Goal: Complete application form

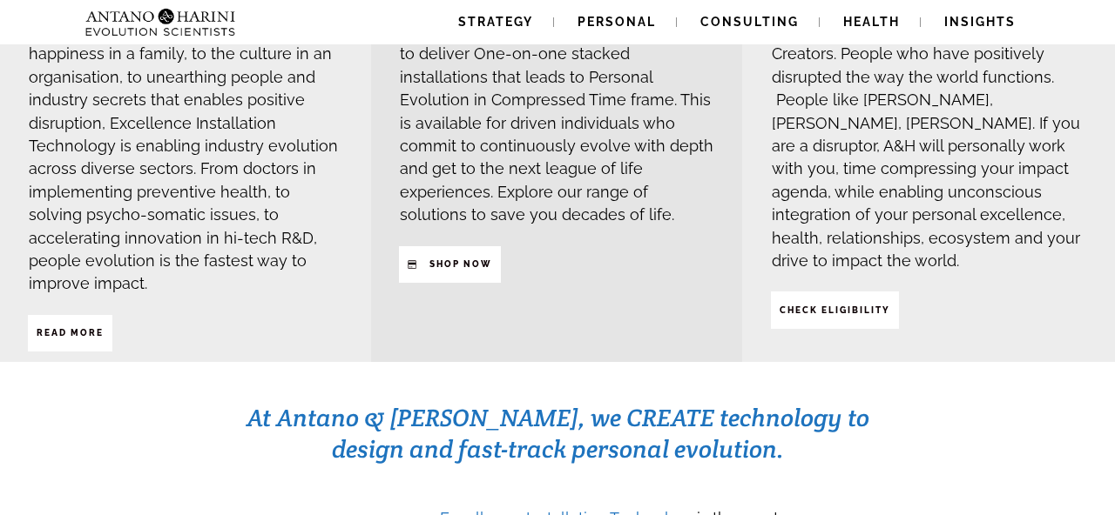
scroll to position [434, 0]
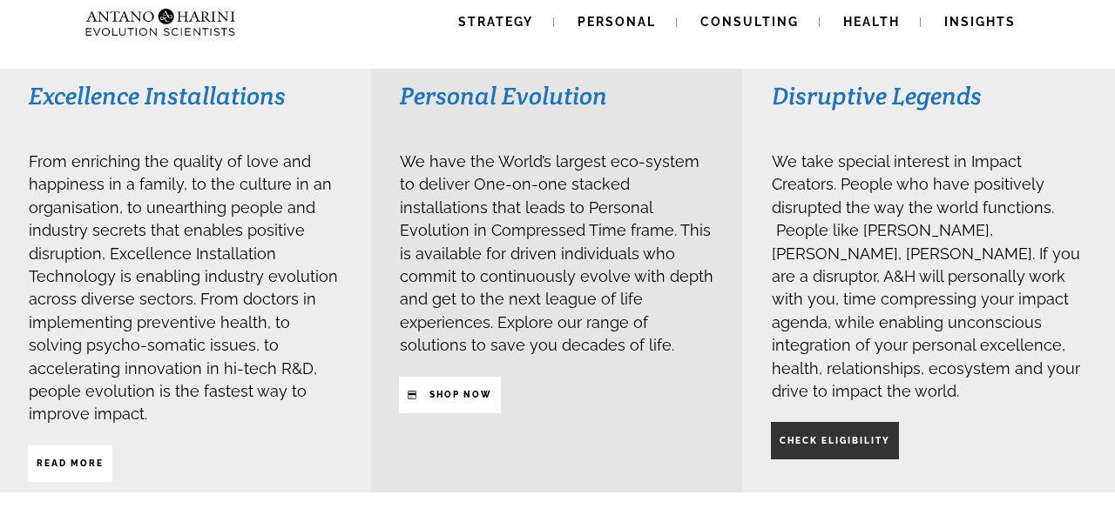
click at [827, 436] on strong "CHECK ELIGIBILITY" at bounding box center [834, 441] width 111 height 10
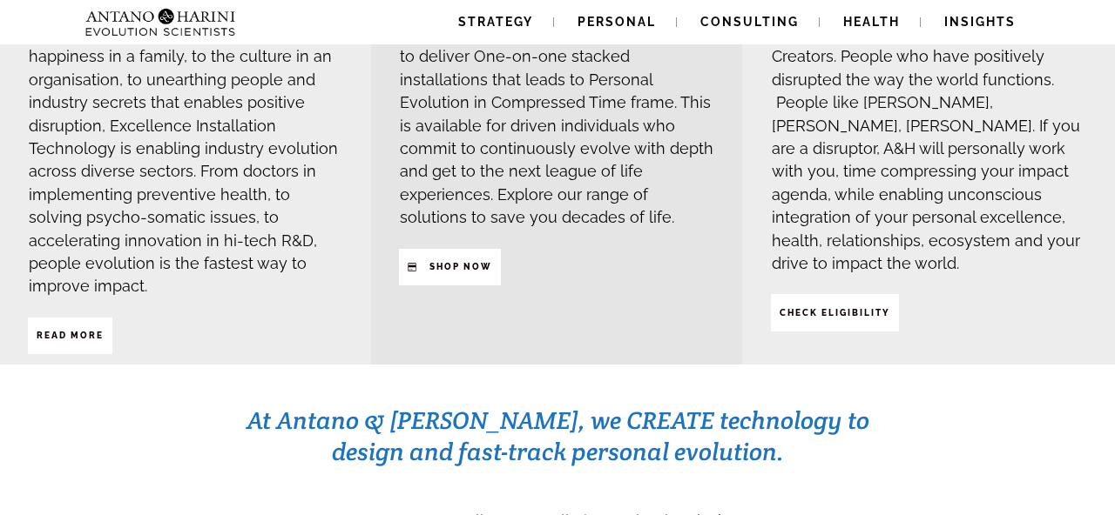
scroll to position [567, 0]
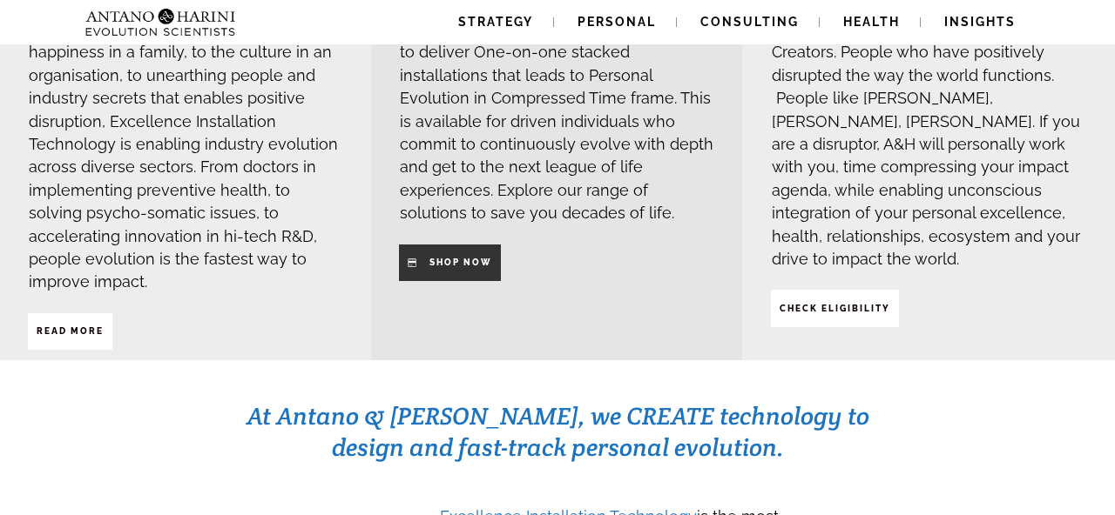
click at [470, 258] on strong "SHop NOW" at bounding box center [460, 263] width 63 height 10
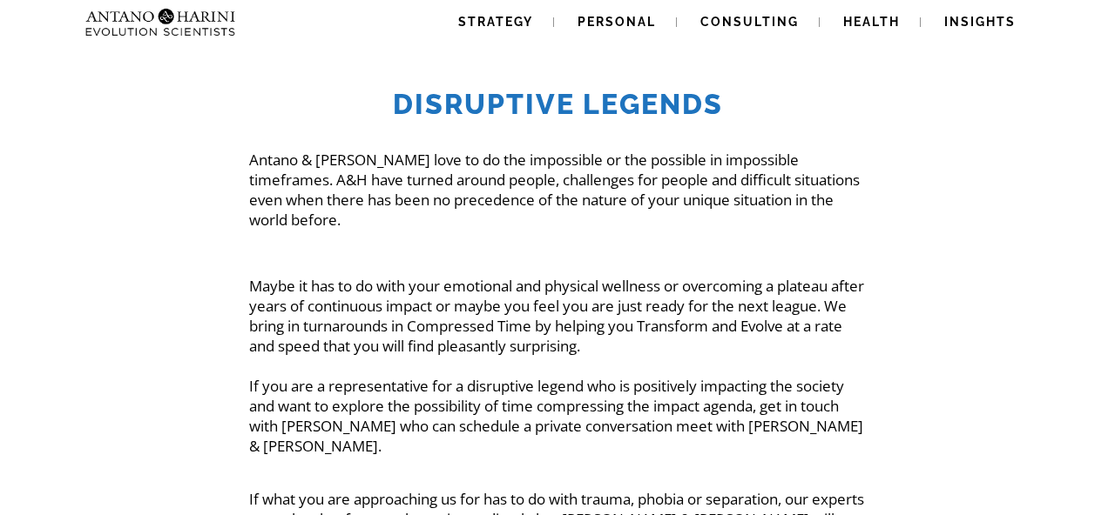
drag, startPoint x: 247, startPoint y: 266, endPoint x: 436, endPoint y: 291, distance: 190.6
click at [515, 21] on span "Strategy" at bounding box center [495, 22] width 75 height 14
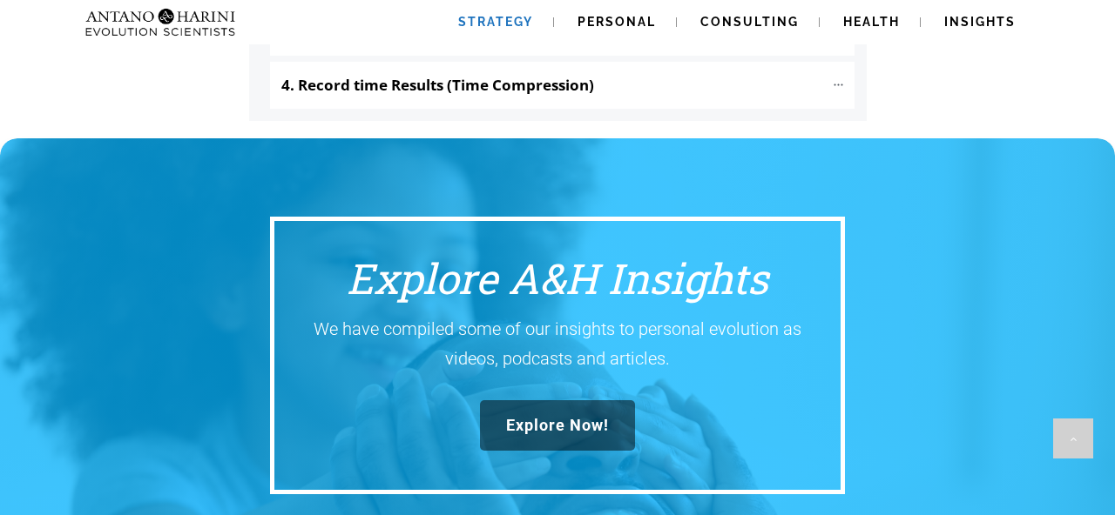
scroll to position [2215, 0]
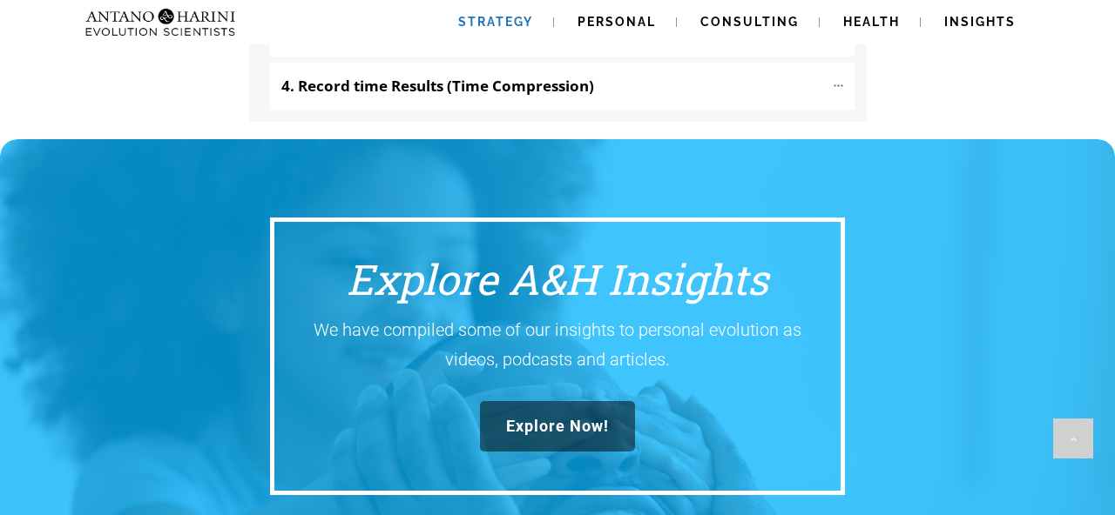
click at [542, 401] on link "Explore Now!" at bounding box center [557, 426] width 155 height 51
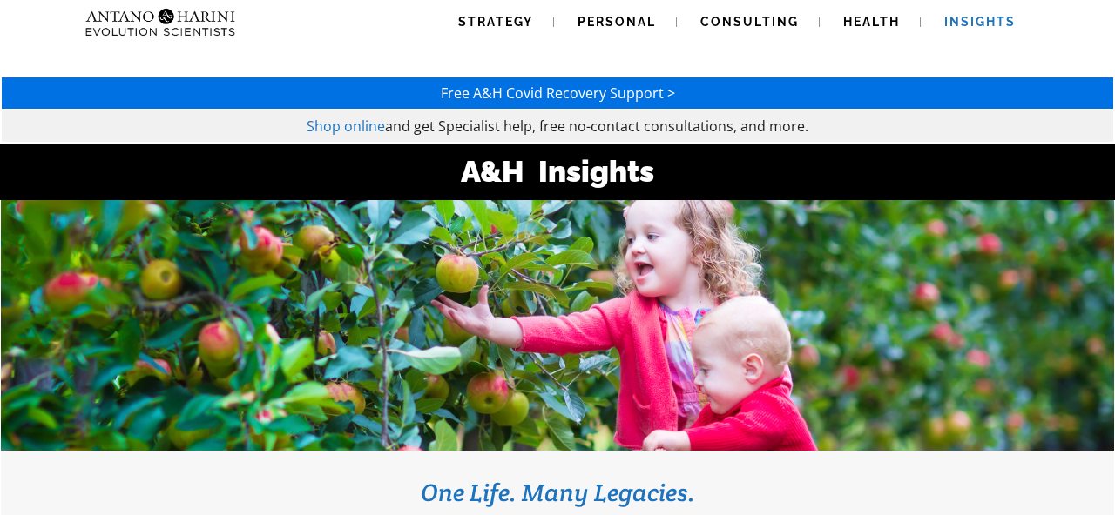
click at [350, 126] on span "Shop online" at bounding box center [345, 126] width 78 height 19
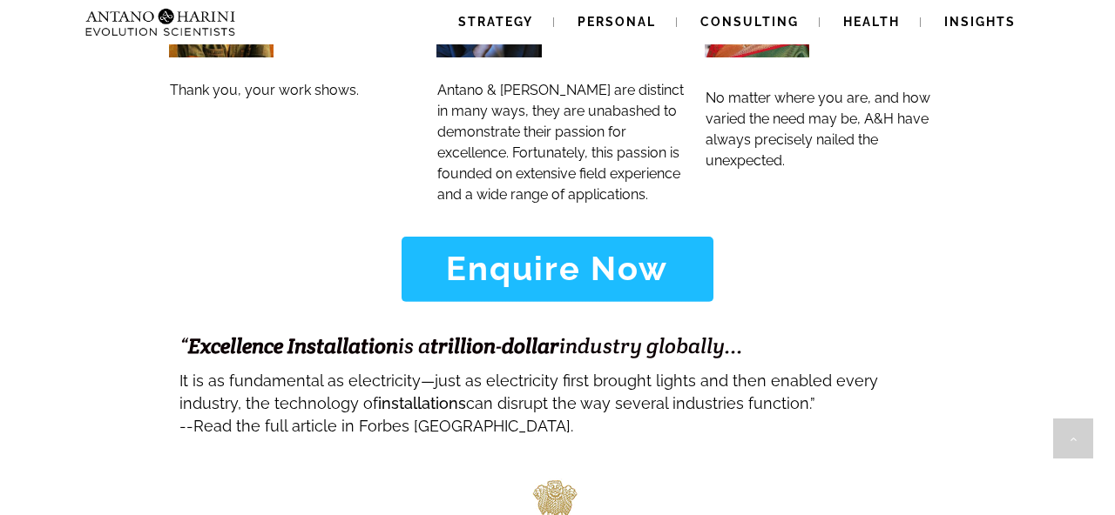
scroll to position [7005, 0]
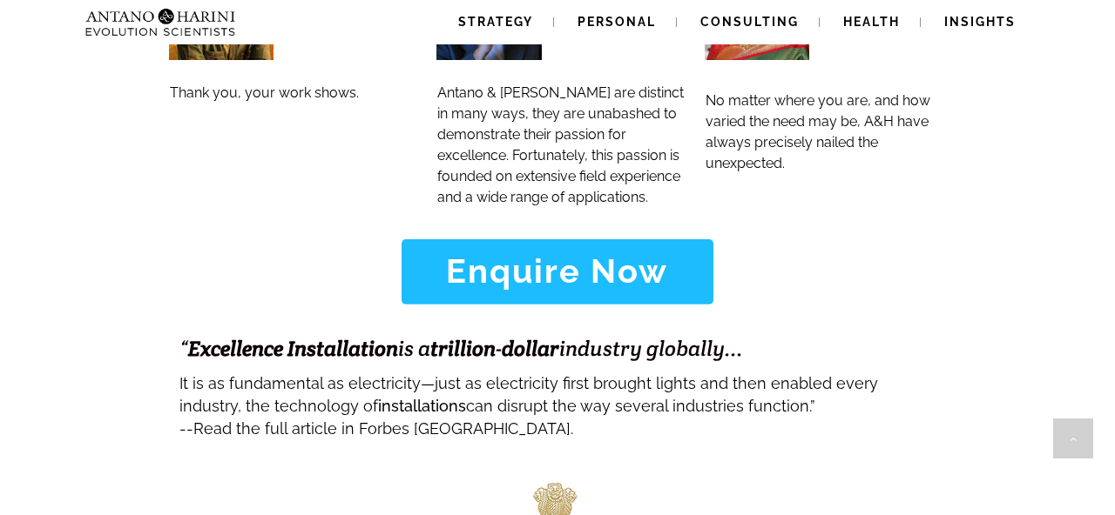
click at [562, 252] on strong "Enquire Now" at bounding box center [557, 271] width 222 height 39
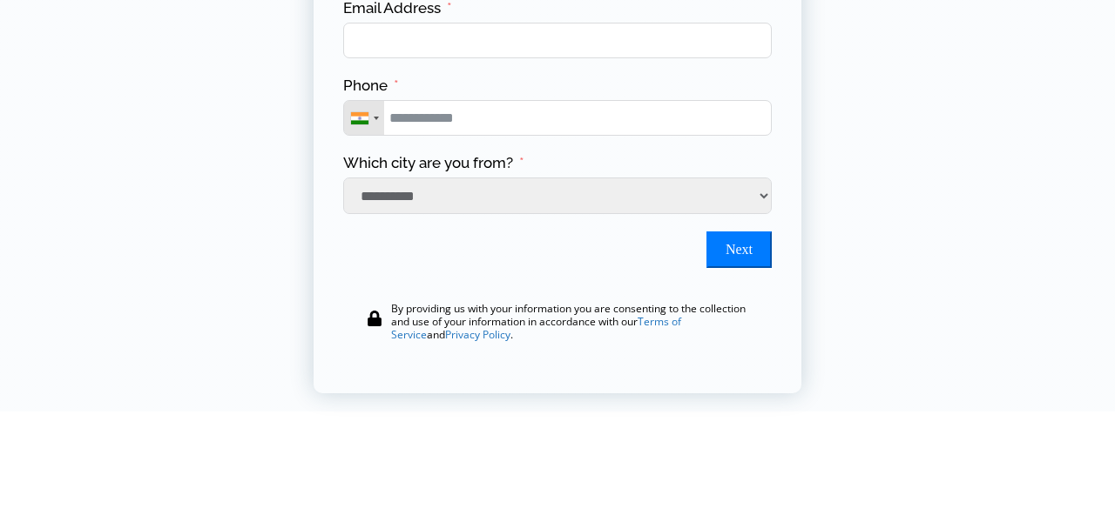
scroll to position [354, 0]
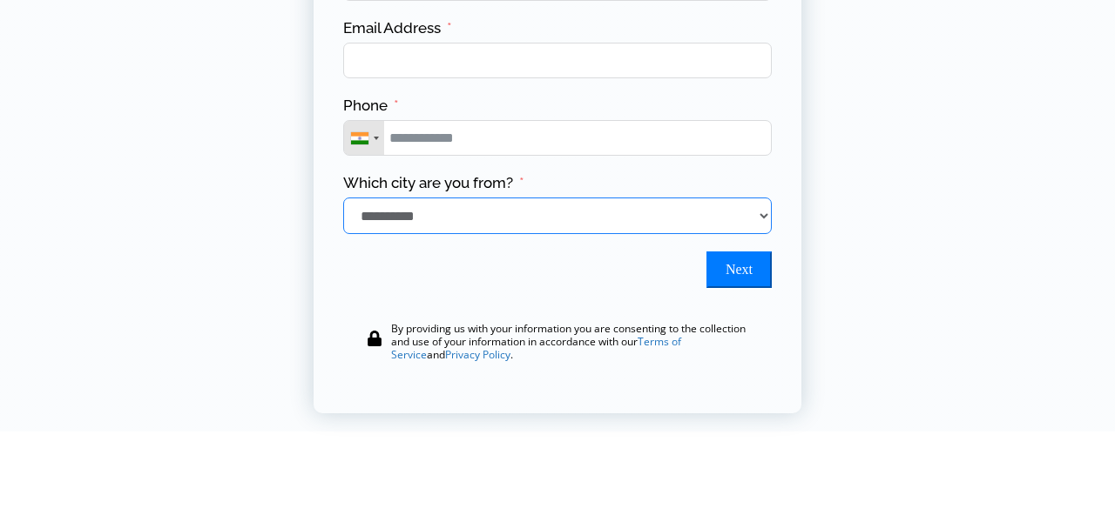
click at [471, 226] on select "**********" at bounding box center [557, 216] width 428 height 37
select select "*******"
click at [343, 203] on select "**********" at bounding box center [557, 216] width 428 height 37
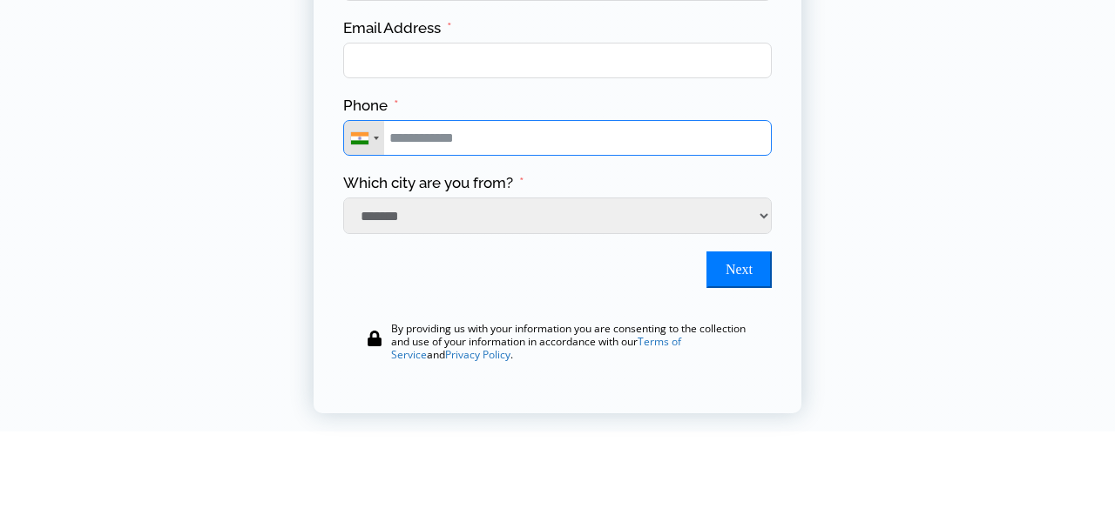
click at [490, 147] on input "Phone" at bounding box center [557, 138] width 428 height 36
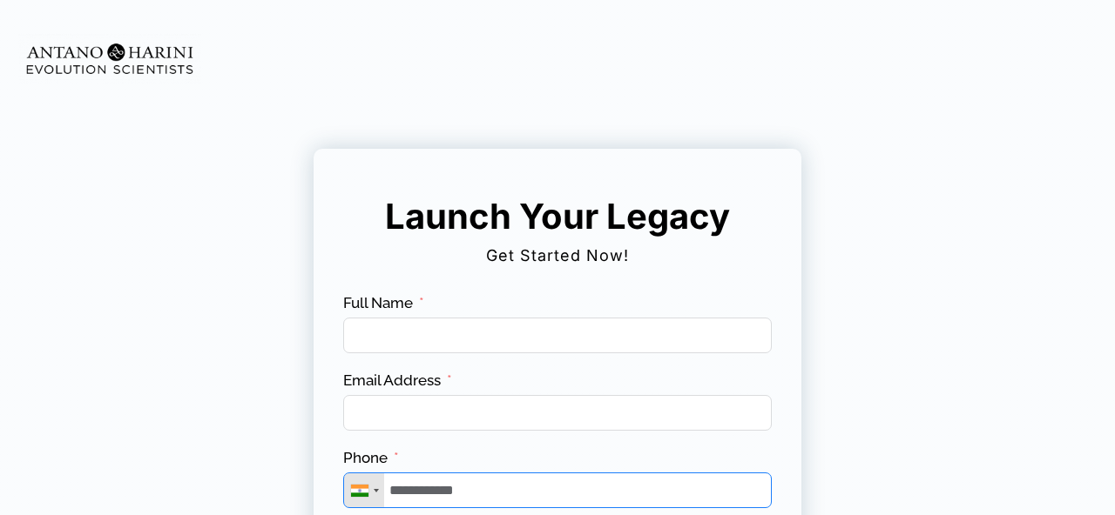
scroll to position [0, 0]
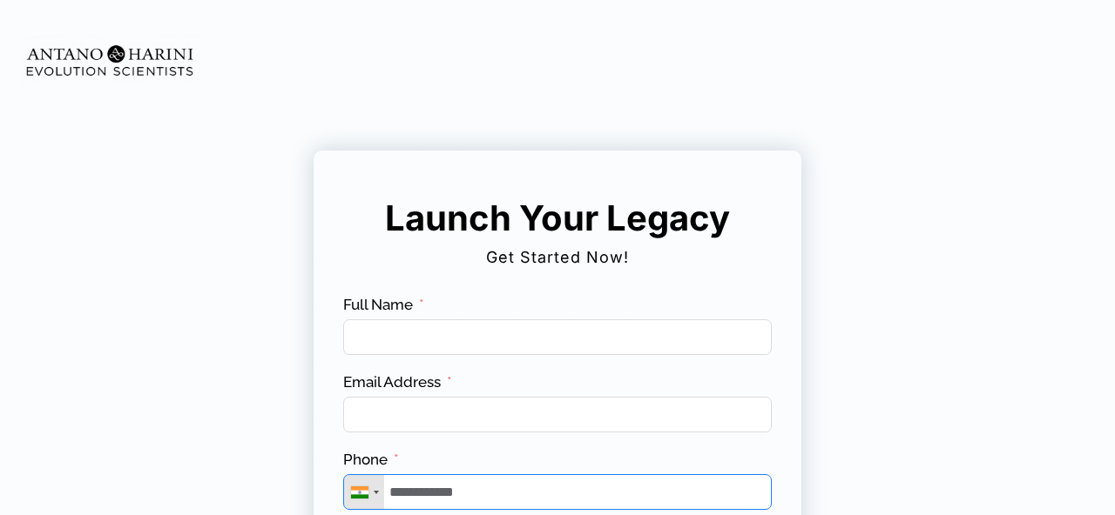
type input "**********"
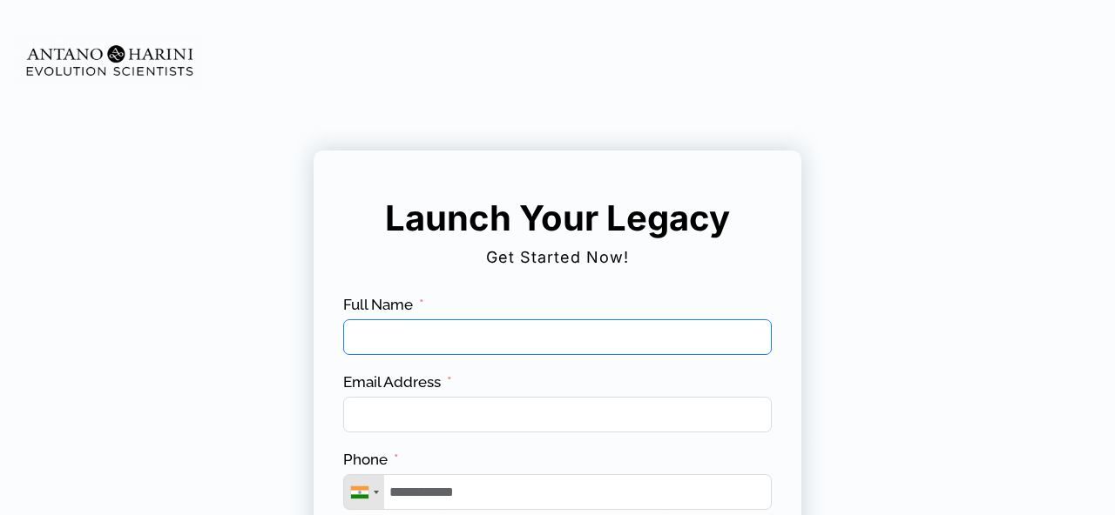
click at [419, 340] on input "Full Name" at bounding box center [557, 338] width 428 height 36
type input "**********"
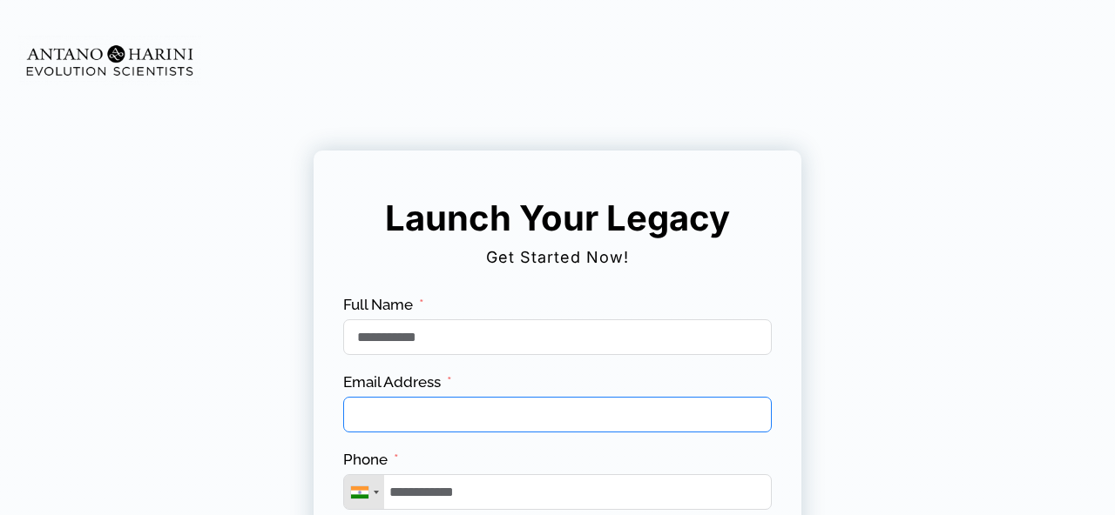
click at [456, 425] on input "Email Address" at bounding box center [557, 415] width 428 height 36
type input "**********"
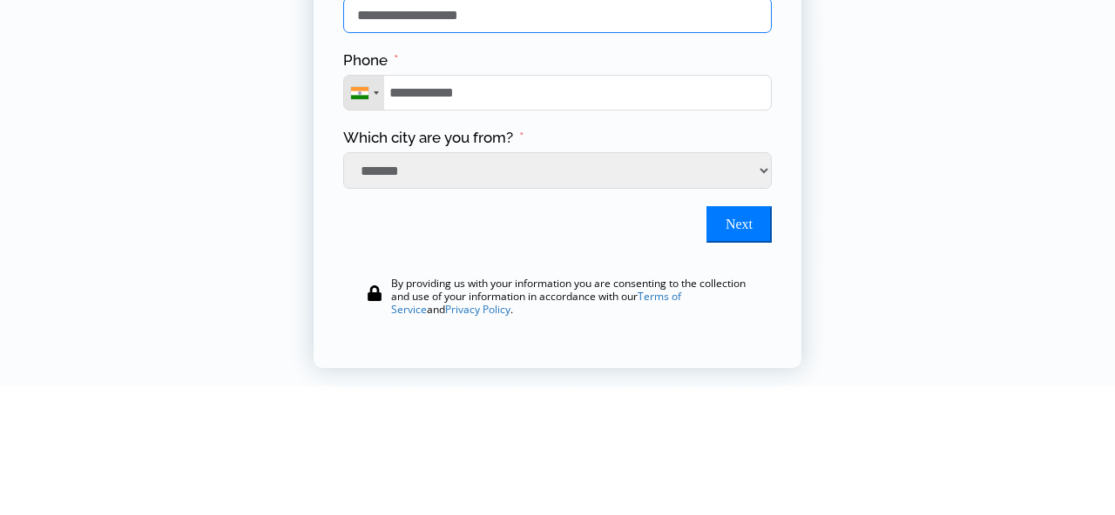
scroll to position [408, 0]
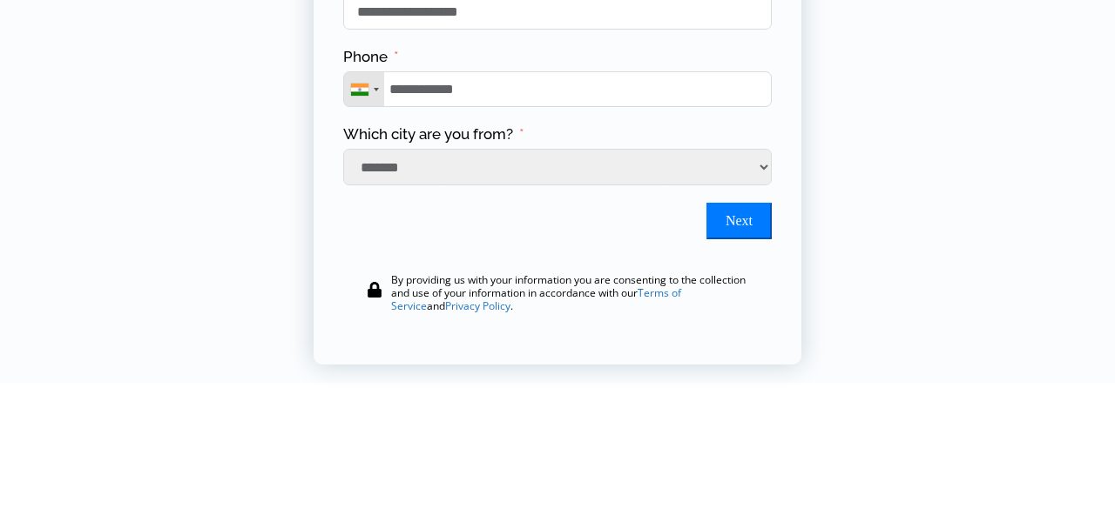
click at [738, 227] on button "Next" at bounding box center [738, 221] width 65 height 37
type input "**********"
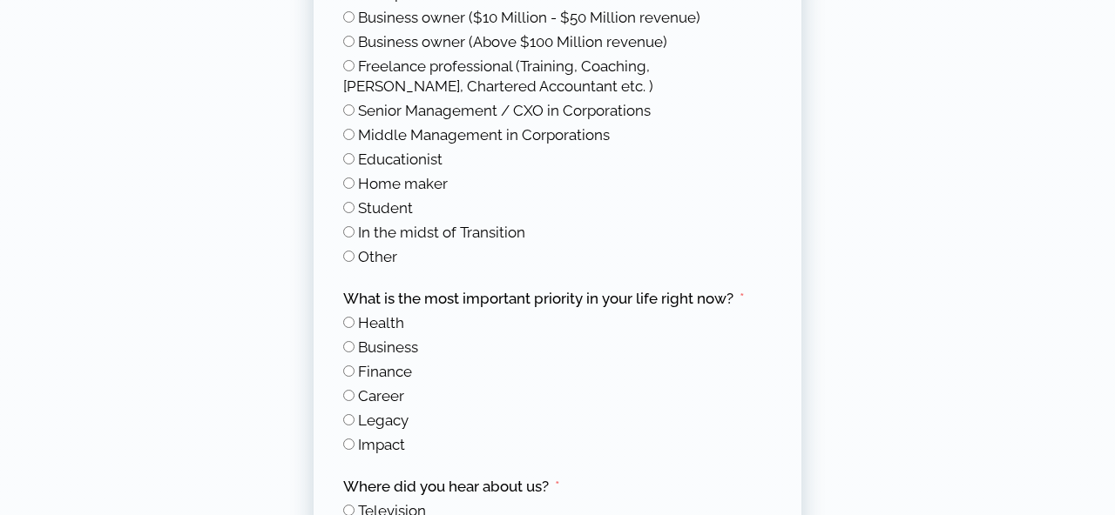
scroll to position [807, 0]
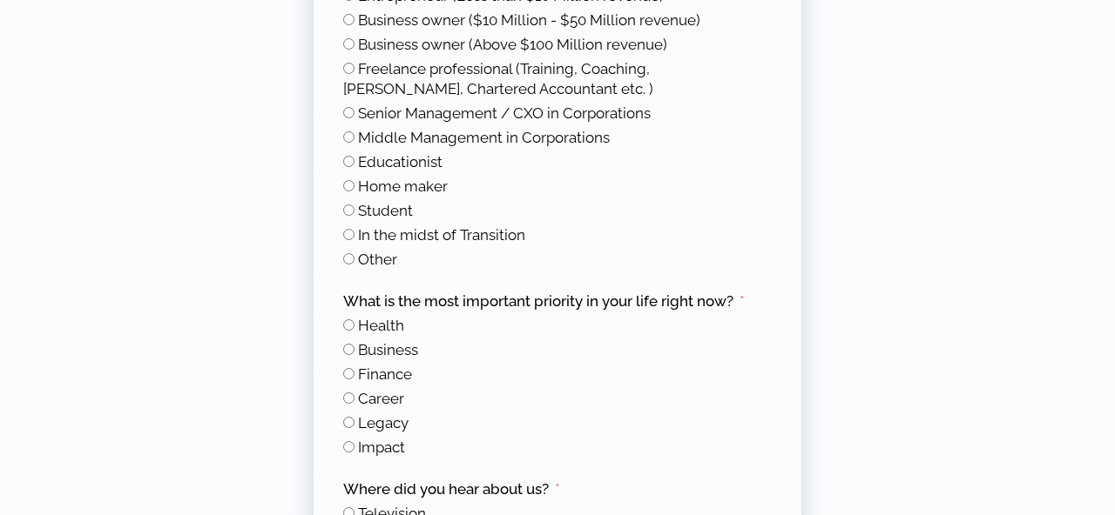
click at [357, 347] on label "Business" at bounding box center [380, 349] width 75 height 17
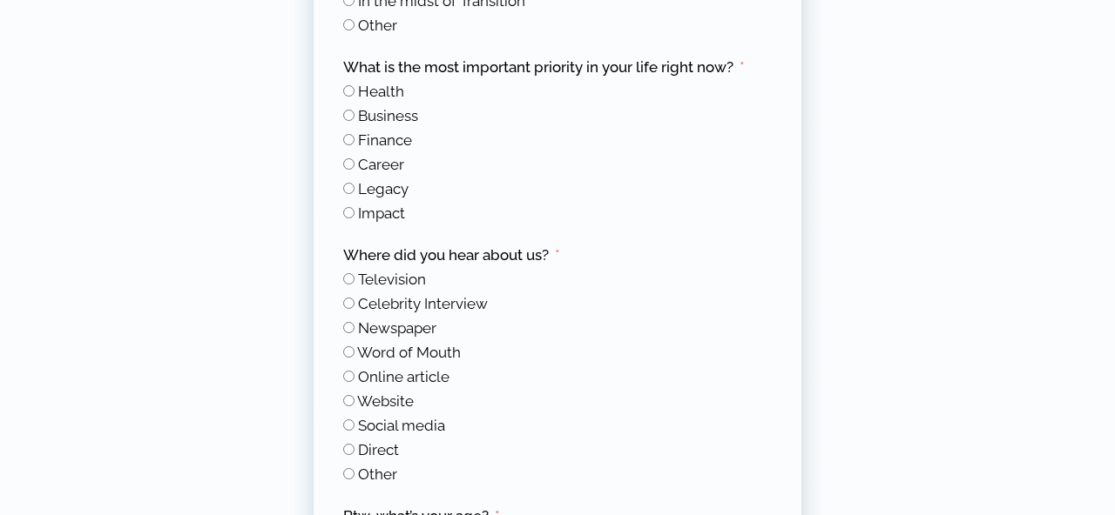
scroll to position [1047, 0]
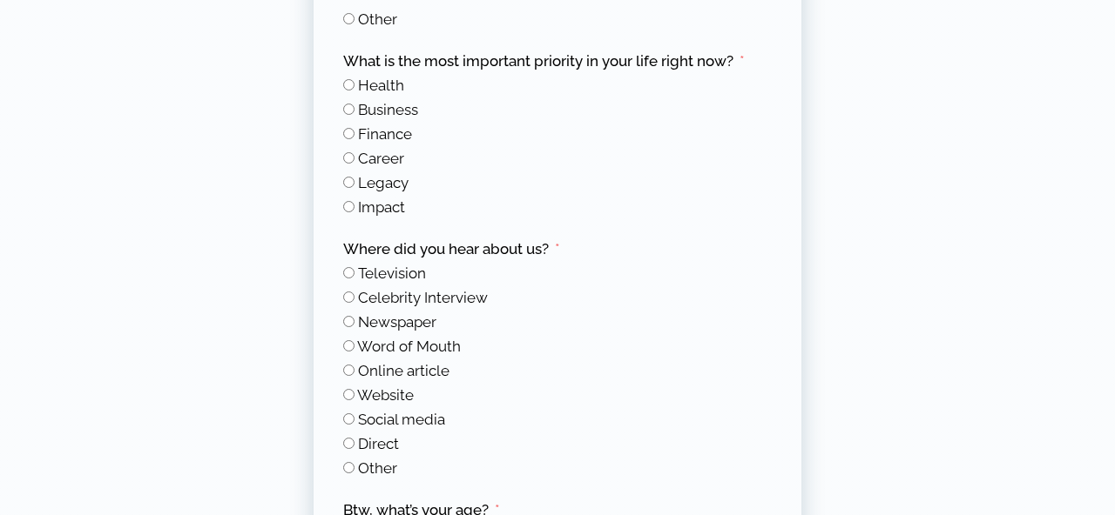
click at [358, 416] on span "Social media" at bounding box center [401, 419] width 87 height 17
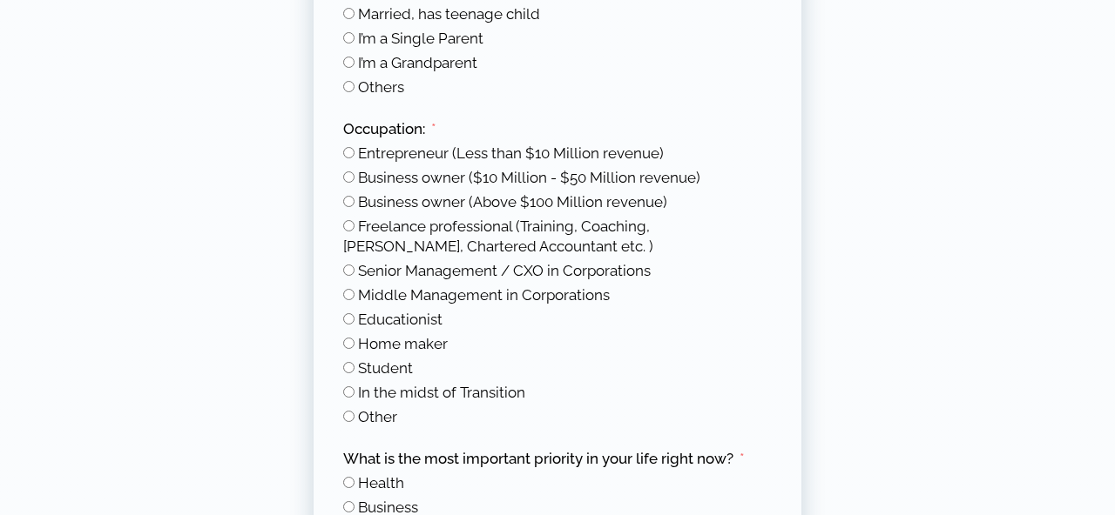
scroll to position [646, 0]
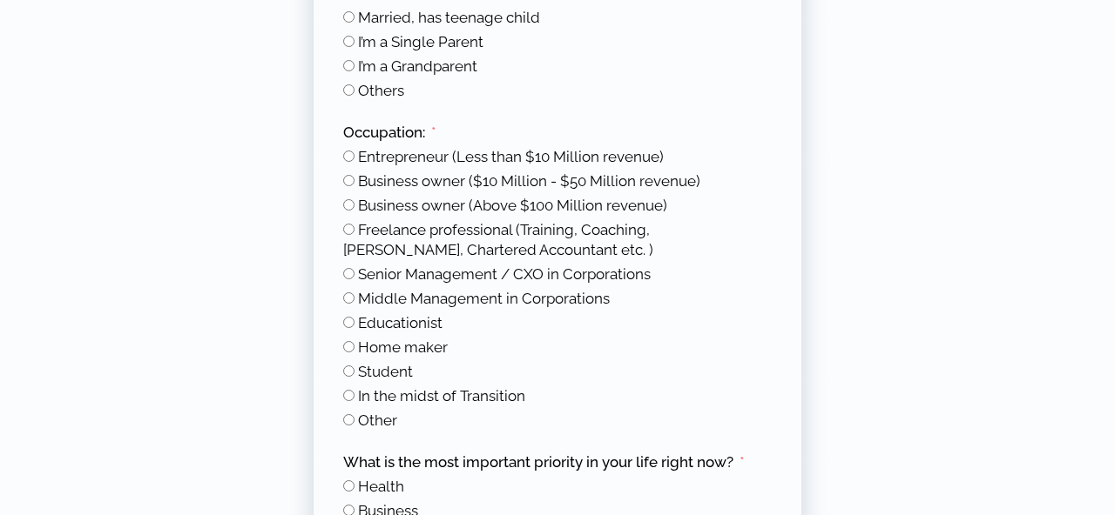
click at [364, 157] on span "Entrepreneur (Less than $10 Million revenue)" at bounding box center [511, 156] width 306 height 17
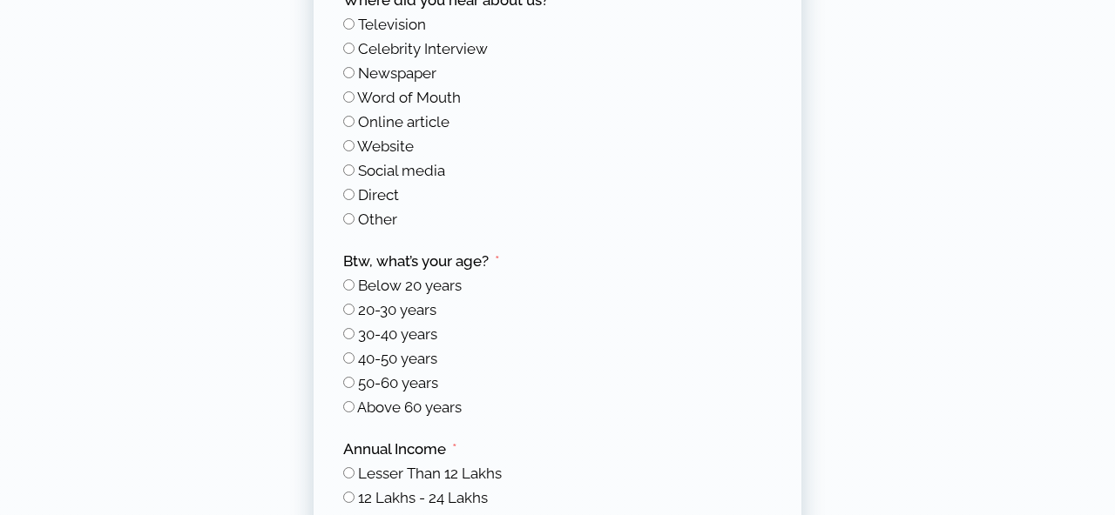
scroll to position [1296, 0]
click at [357, 327] on label "30-40 years" at bounding box center [390, 335] width 94 height 17
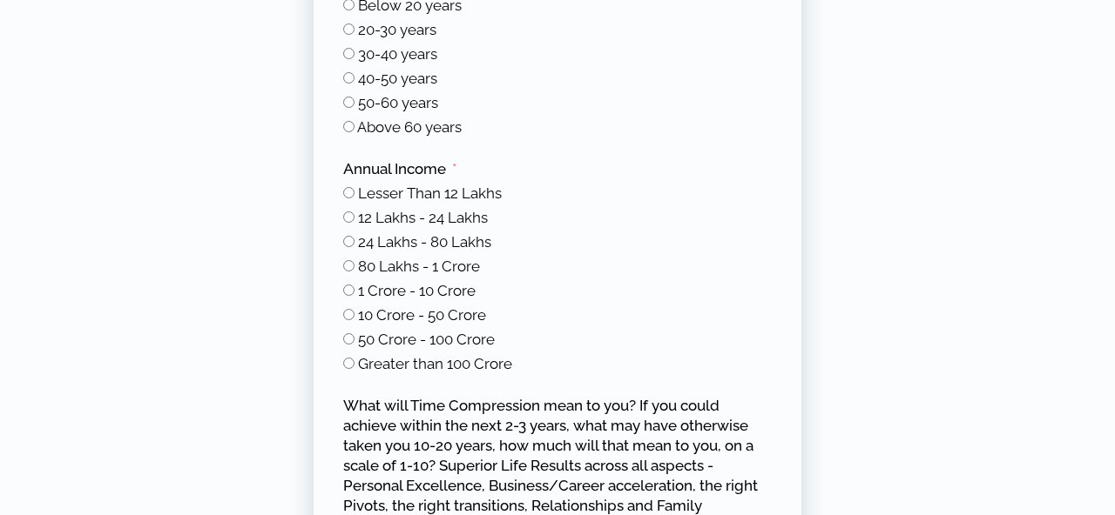
scroll to position [1570, 0]
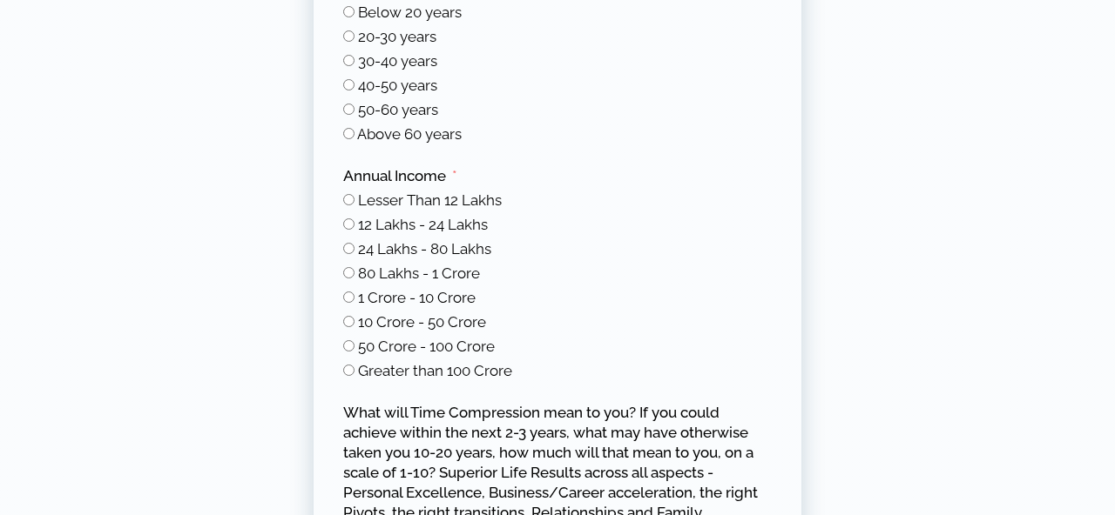
click at [358, 204] on span "Lesser Than 12 Lakhs" at bounding box center [430, 200] width 144 height 17
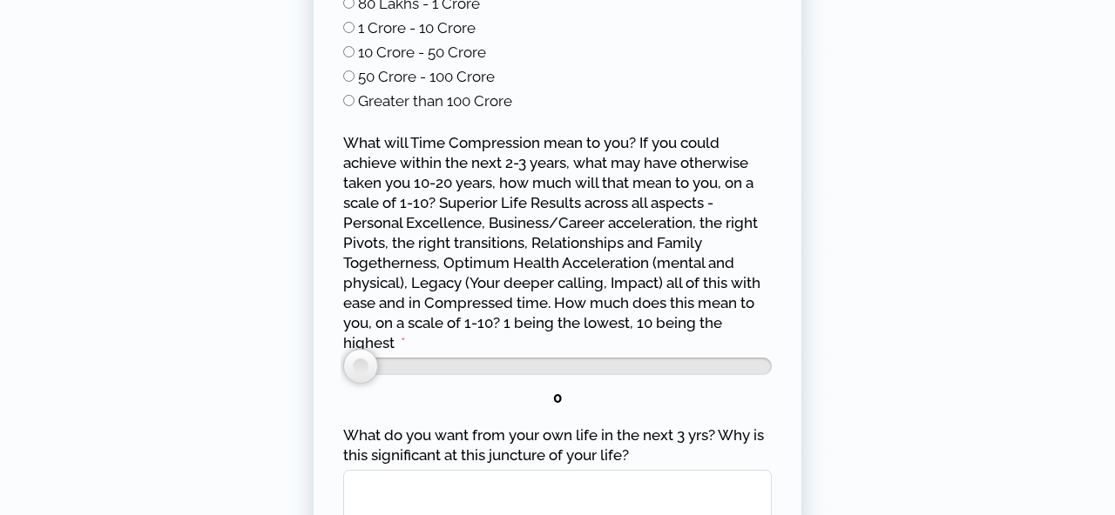
scroll to position [1828, 0]
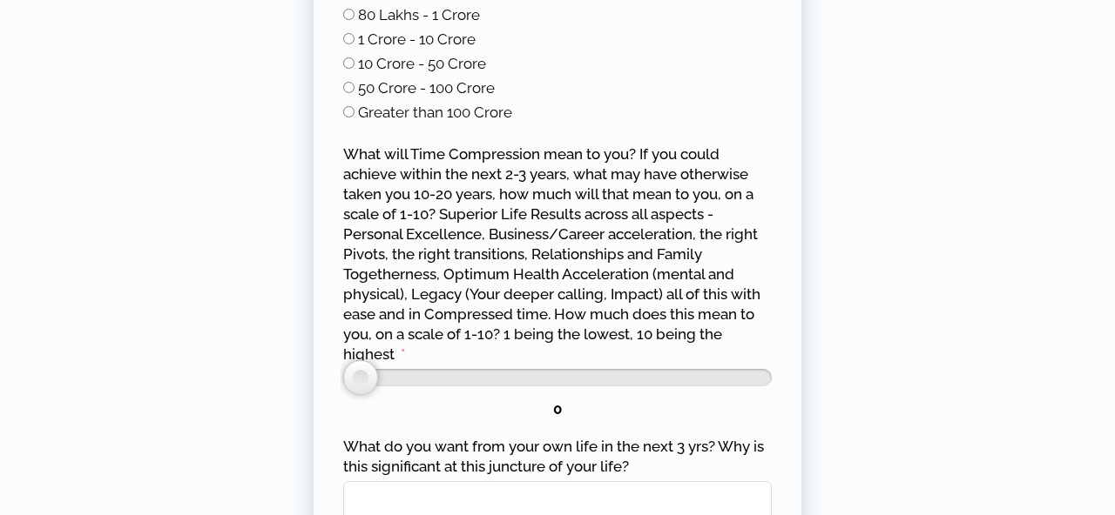
click at [414, 376] on div at bounding box center [557, 377] width 428 height 17
click at [455, 374] on div at bounding box center [557, 377] width 428 height 17
click at [501, 377] on div at bounding box center [557, 377] width 428 height 17
click at [571, 374] on div at bounding box center [557, 377] width 428 height 17
click at [623, 373] on div at bounding box center [557, 377] width 428 height 17
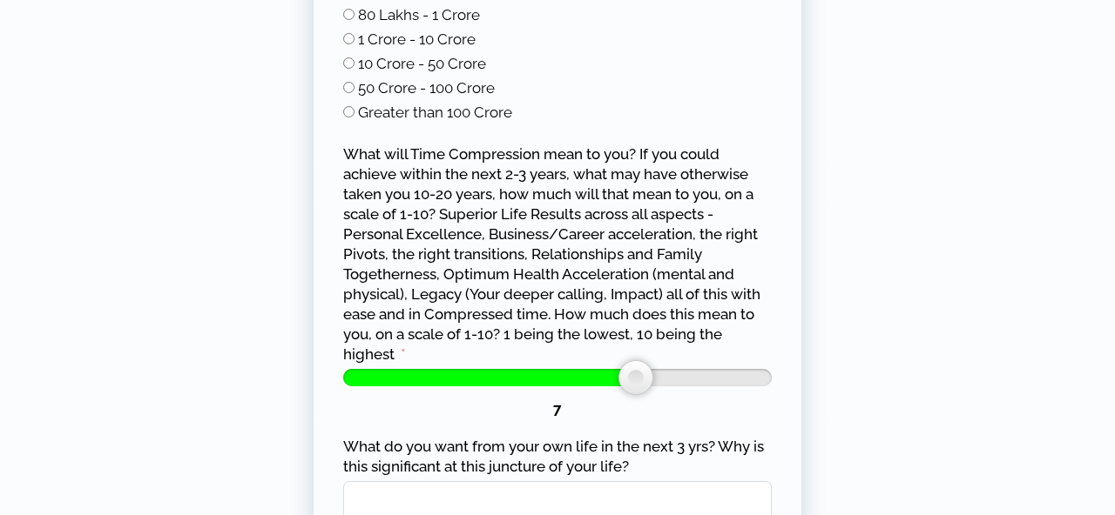
click at [688, 370] on div at bounding box center [557, 377] width 428 height 17
click at [724, 369] on div at bounding box center [557, 377] width 428 height 17
click at [722, 382] on div at bounding box center [714, 377] width 35 height 35
type input "**"
click at [763, 382] on div at bounding box center [557, 377] width 428 height 17
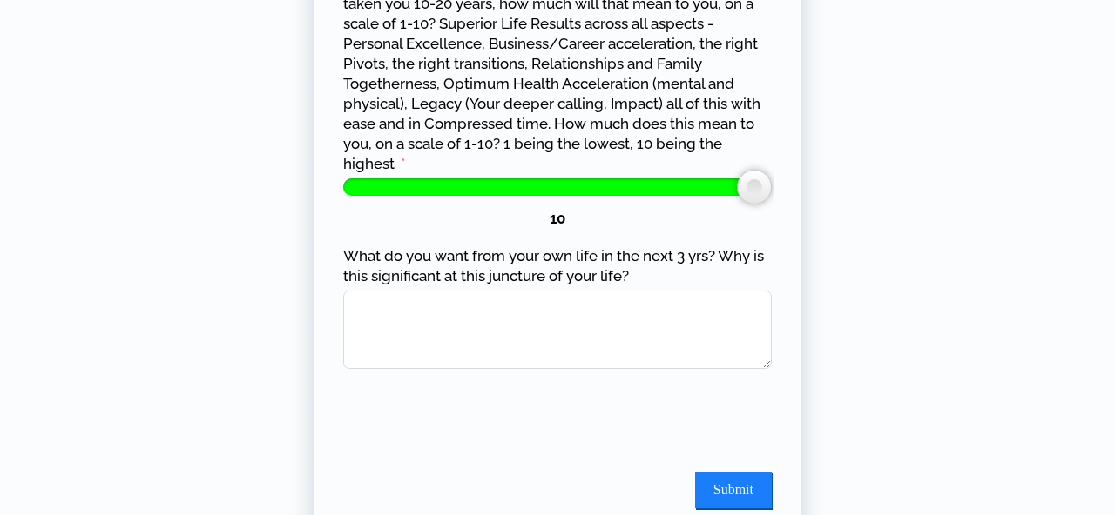
scroll to position [2024, 0]
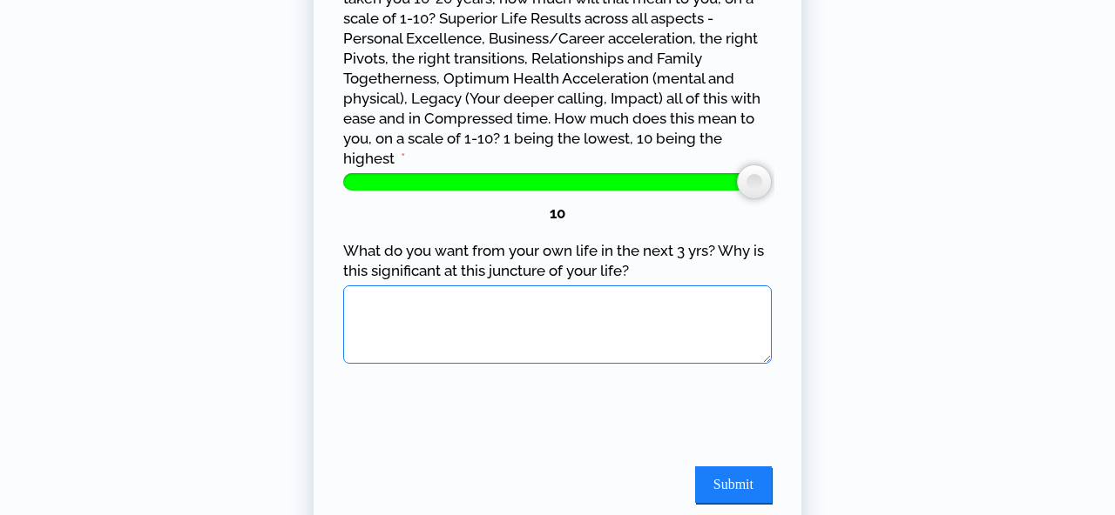
click at [400, 311] on textarea "What do you want from your own life in the next 3 yrs? Why is this significant …" at bounding box center [557, 325] width 428 height 78
type textarea "**********"
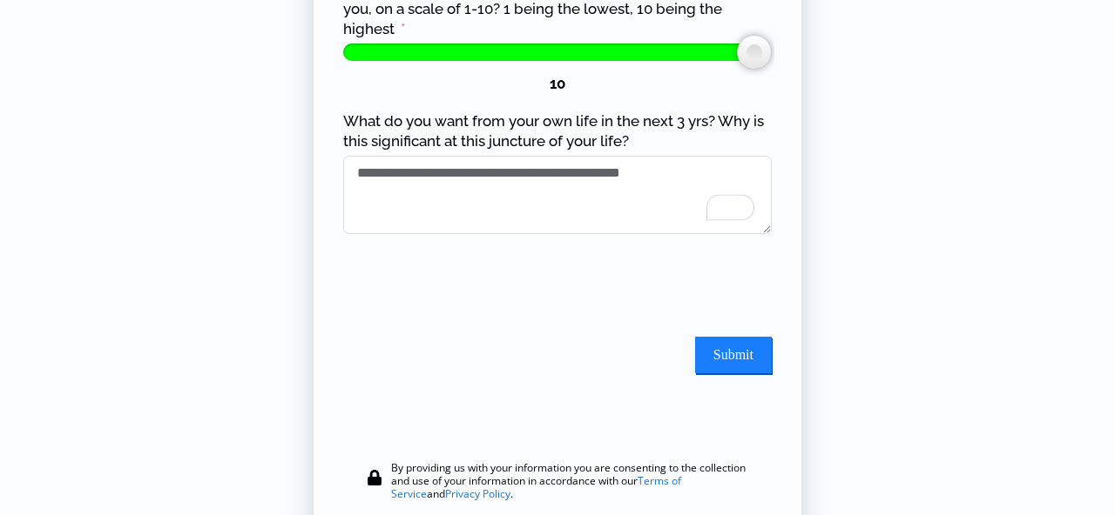
scroll to position [2156, 0]
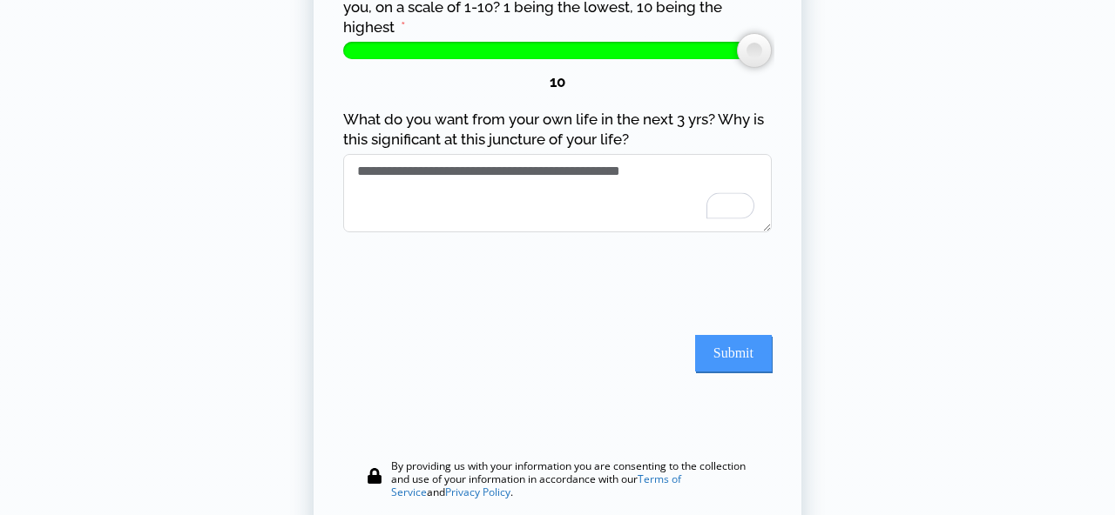
click at [746, 359] on button "Submit" at bounding box center [733, 353] width 77 height 37
